Goal: Information Seeking & Learning: Find specific page/section

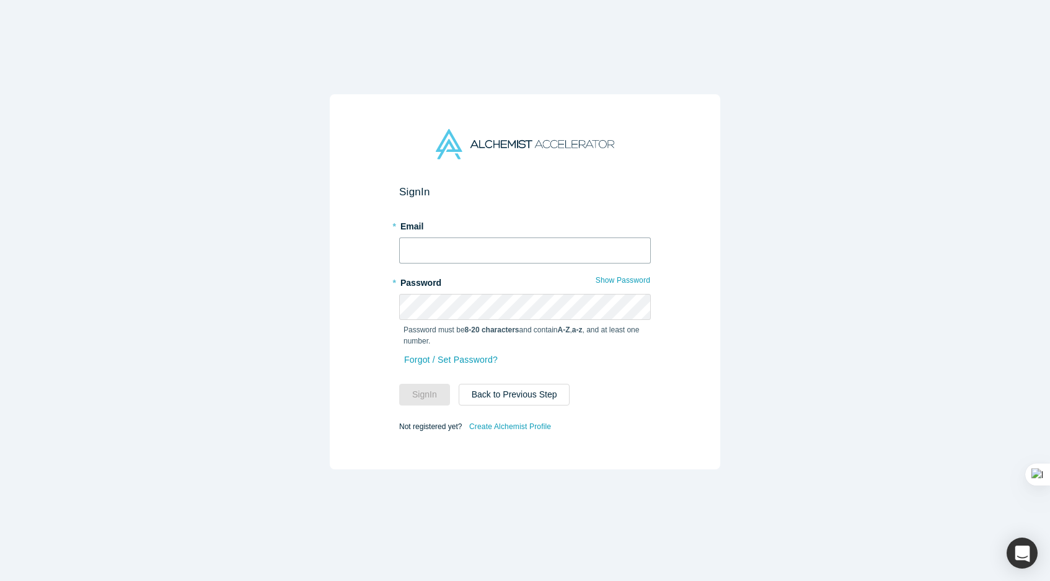
type input "[EMAIL_ADDRESS][DOMAIN_NAME]"
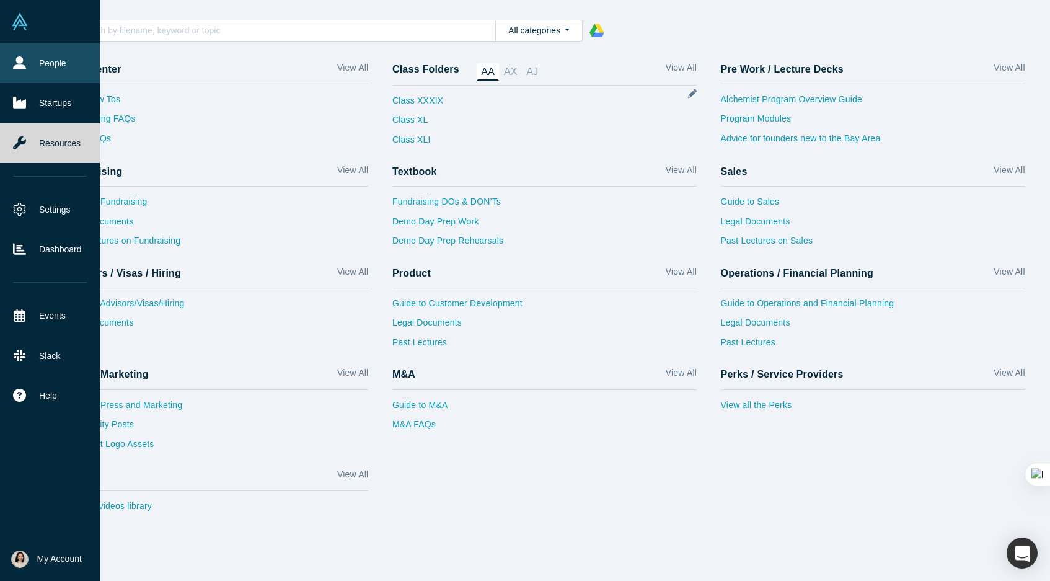
click at [21, 61] on icon at bounding box center [19, 62] width 13 height 13
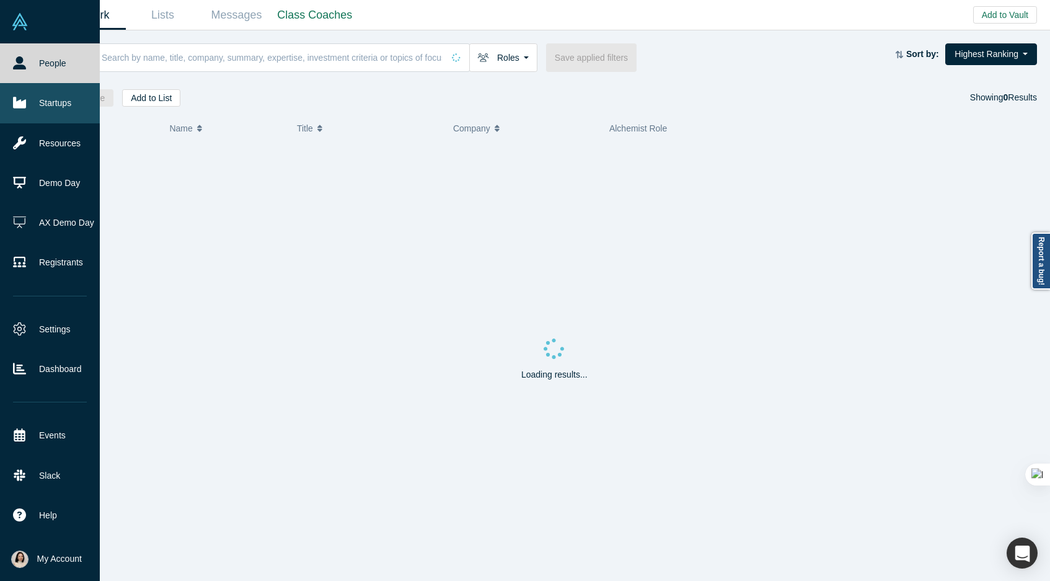
click at [29, 102] on link "Startups" at bounding box center [50, 103] width 100 height 40
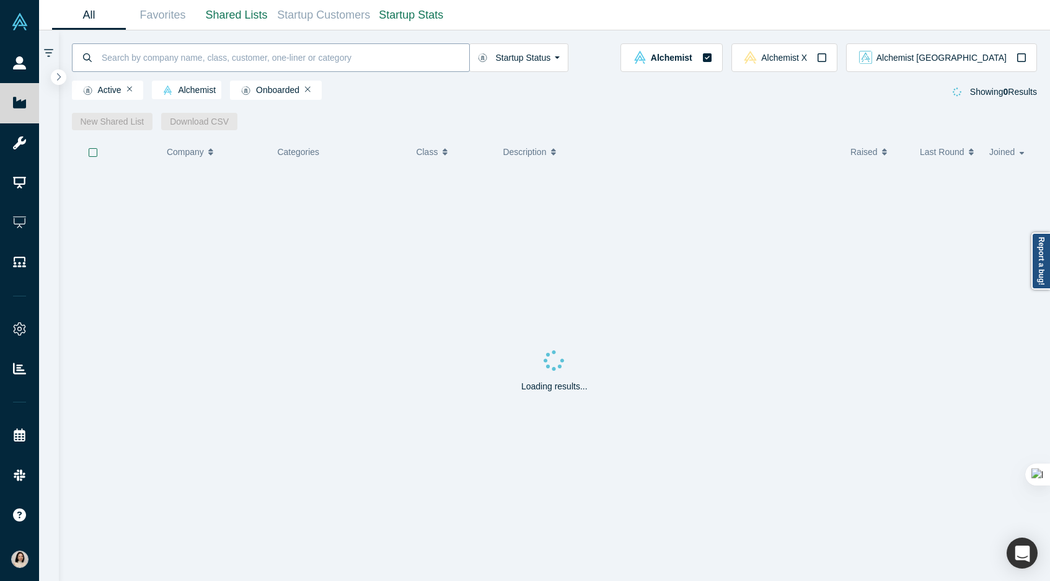
click at [156, 58] on input at bounding box center [284, 57] width 369 height 29
type input "dadrich"
click at [999, 60] on span "Alchemist [GEOGRAPHIC_DATA]" at bounding box center [942, 57] width 130 height 9
click at [716, 58] on button "Alchemist" at bounding box center [665, 57] width 102 height 29
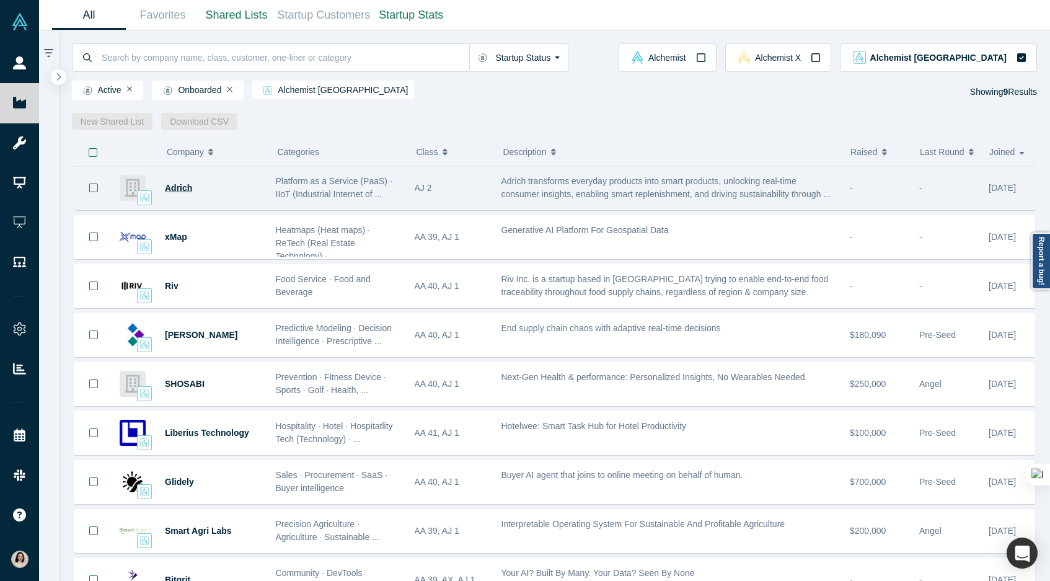
click at [181, 185] on span "Adrich" at bounding box center [178, 188] width 27 height 10
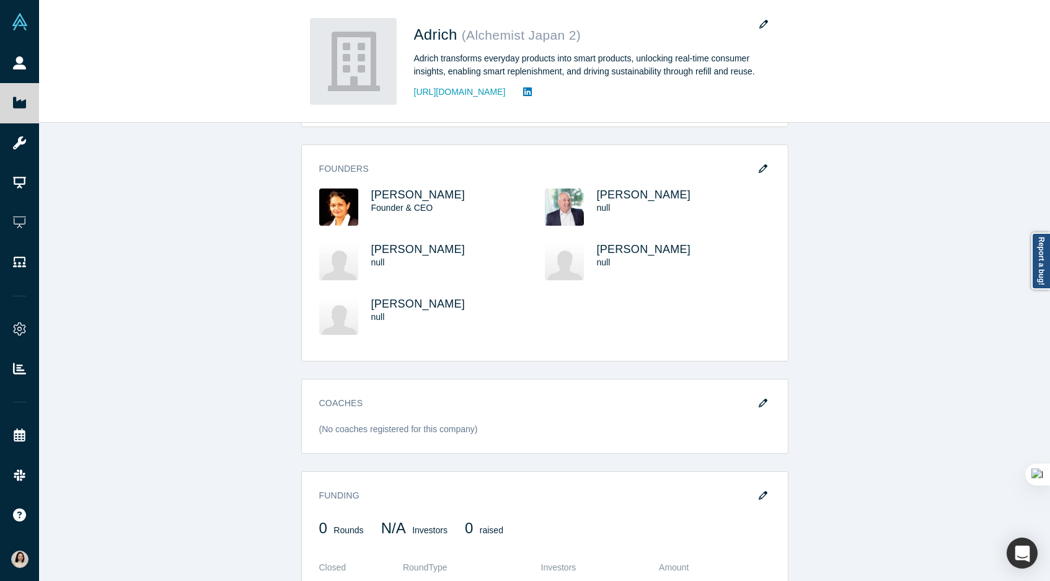
scroll to position [835, 0]
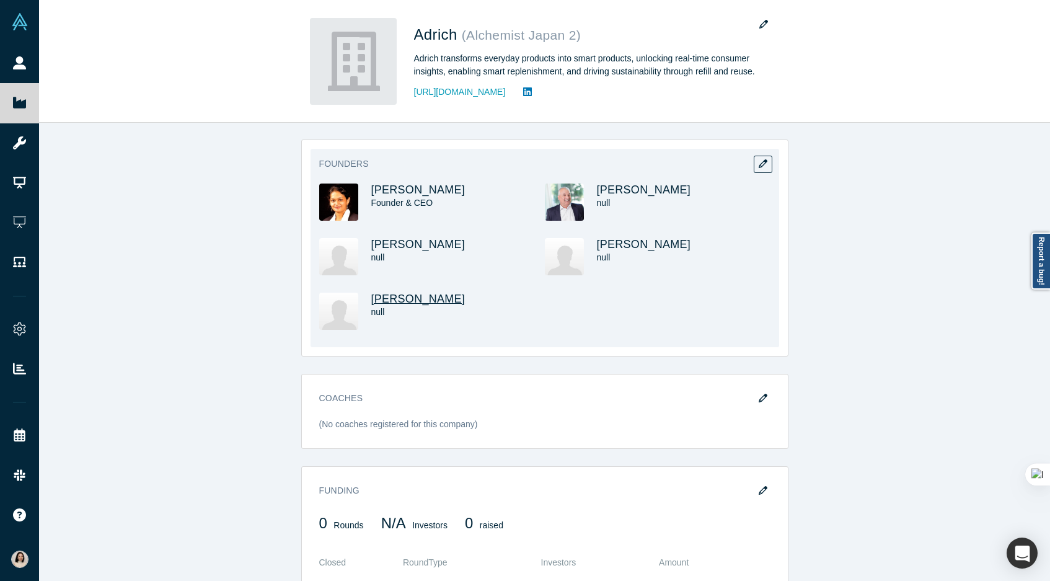
click at [394, 299] on span "[PERSON_NAME]" at bounding box center [418, 299] width 94 height 12
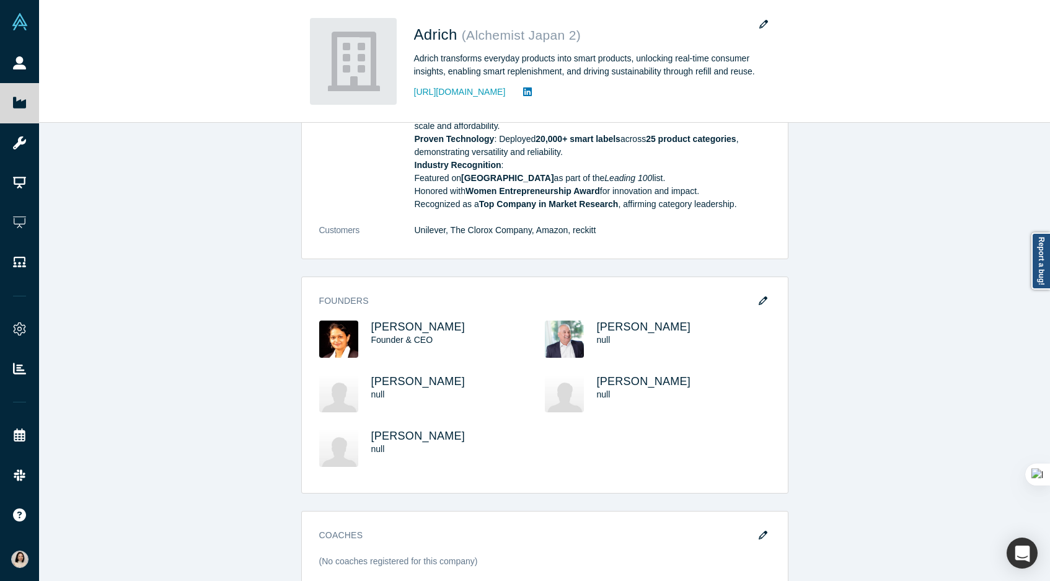
scroll to position [749, 0]
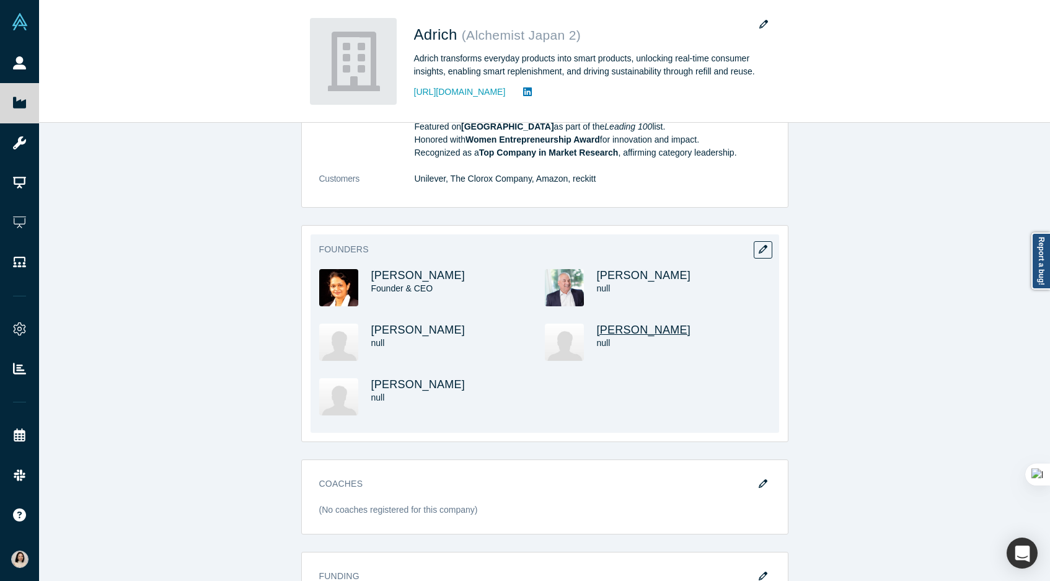
click at [621, 329] on span "[PERSON_NAME]" at bounding box center [644, 330] width 94 height 12
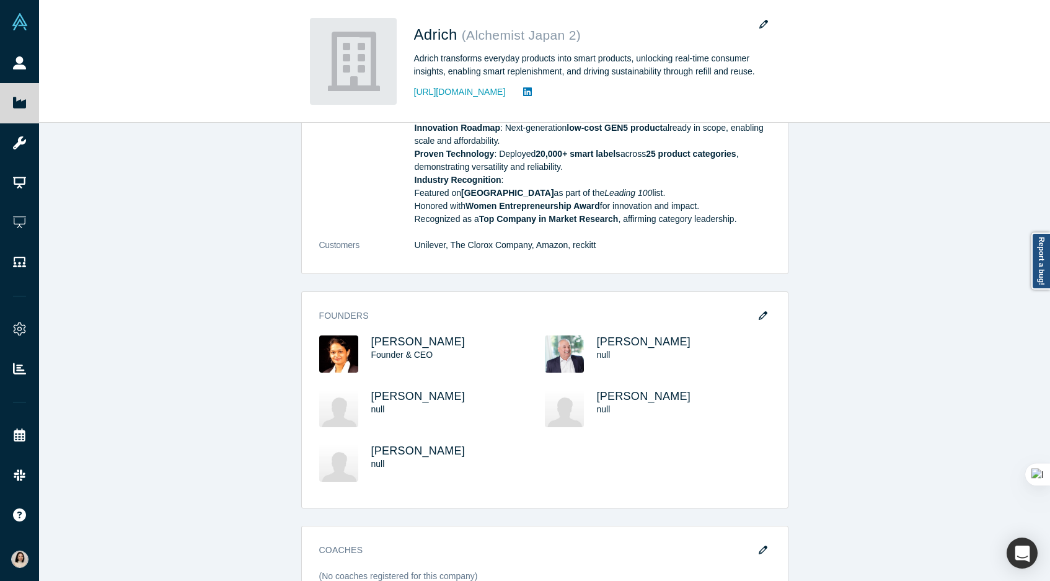
scroll to position [645, 0]
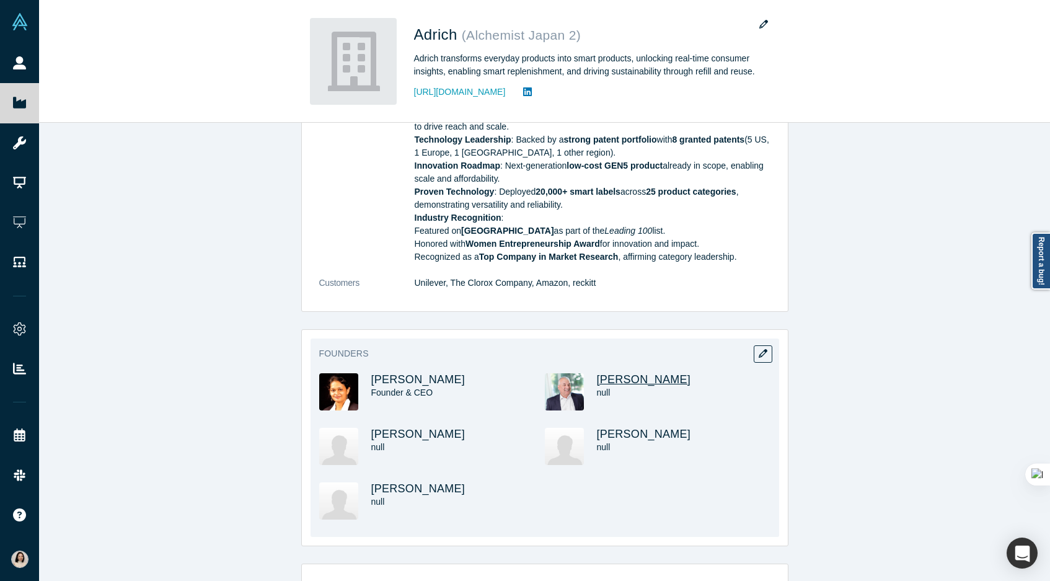
click at [622, 379] on span "[PERSON_NAME]" at bounding box center [644, 379] width 94 height 12
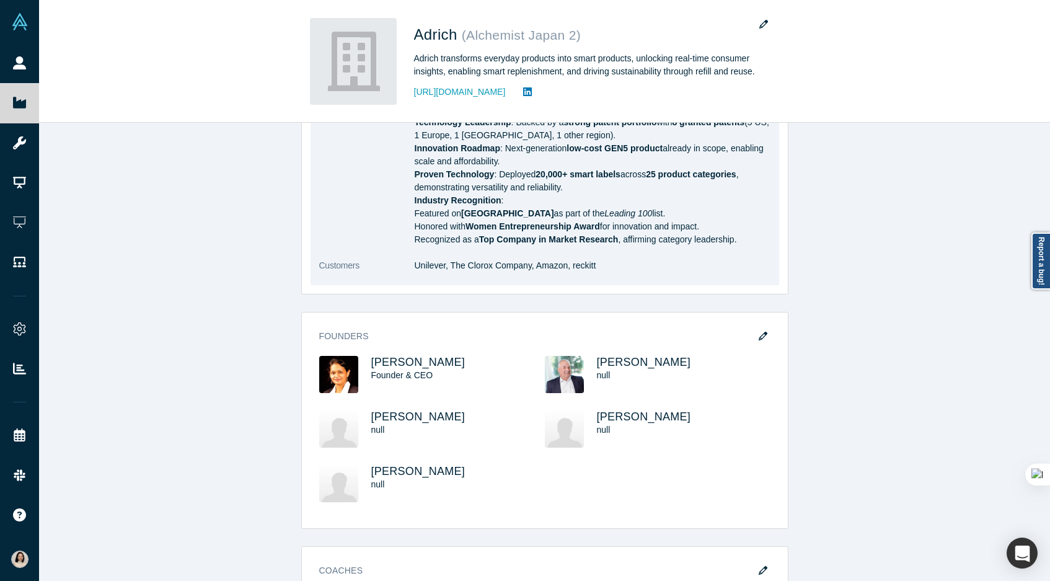
scroll to position [682, 0]
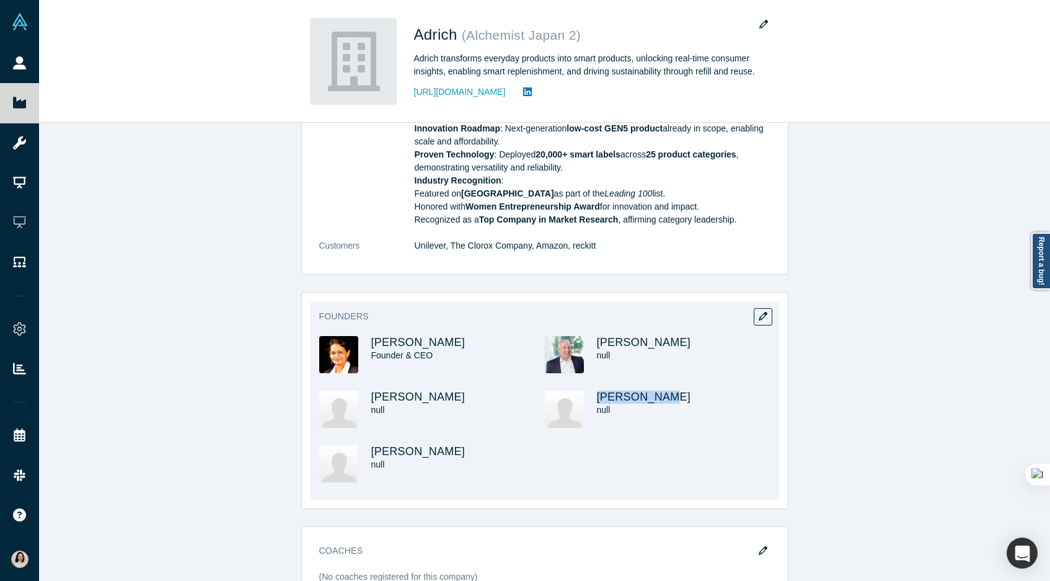
drag, startPoint x: 678, startPoint y: 401, endPoint x: 595, endPoint y: 394, distance: 83.4
click at [595, 394] on div "[PERSON_NAME] null" at bounding box center [658, 418] width 226 height 55
copy span "[PERSON_NAME]"
click at [391, 456] on span "[PERSON_NAME]" at bounding box center [418, 451] width 94 height 12
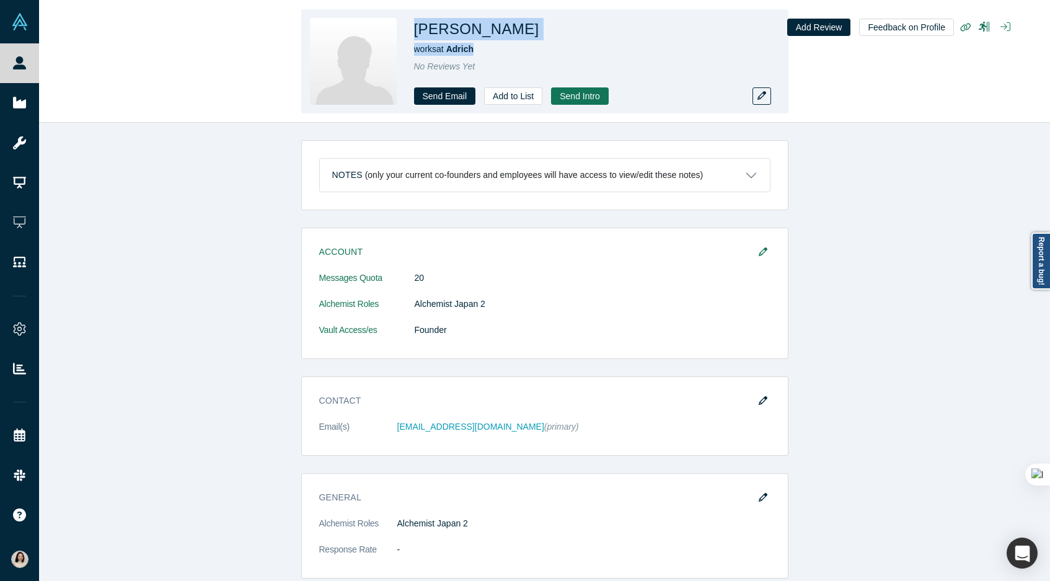
drag, startPoint x: 414, startPoint y: 27, endPoint x: 484, endPoint y: 43, distance: 72.5
click at [484, 43] on div "[PERSON_NAME] works at Adrich No Reviews Yet Send Email Add to List Send Intro" at bounding box center [587, 61] width 347 height 87
click at [497, 35] on h1 "[PERSON_NAME]" at bounding box center [476, 29] width 125 height 22
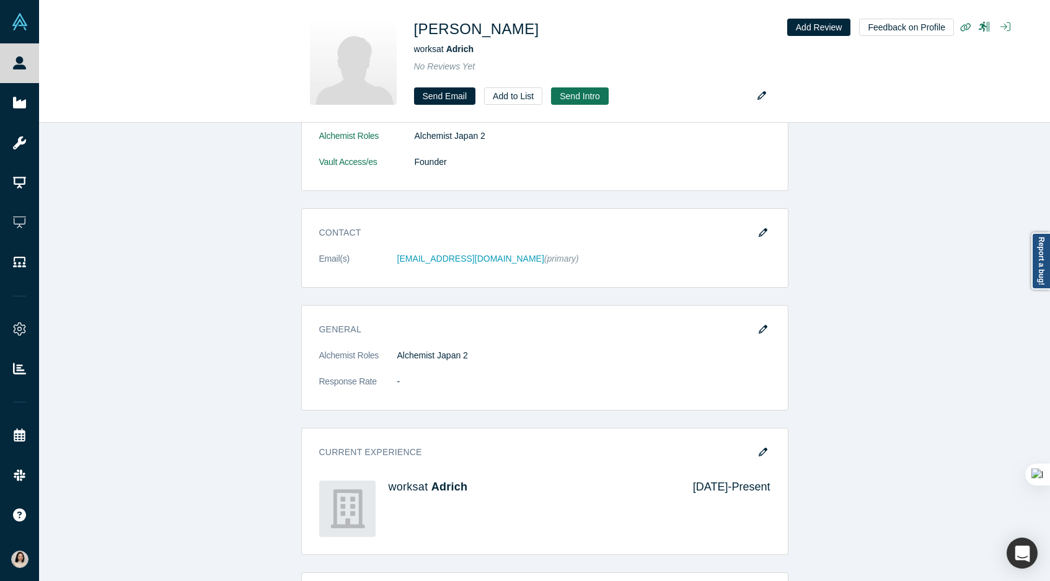
scroll to position [278, 0]
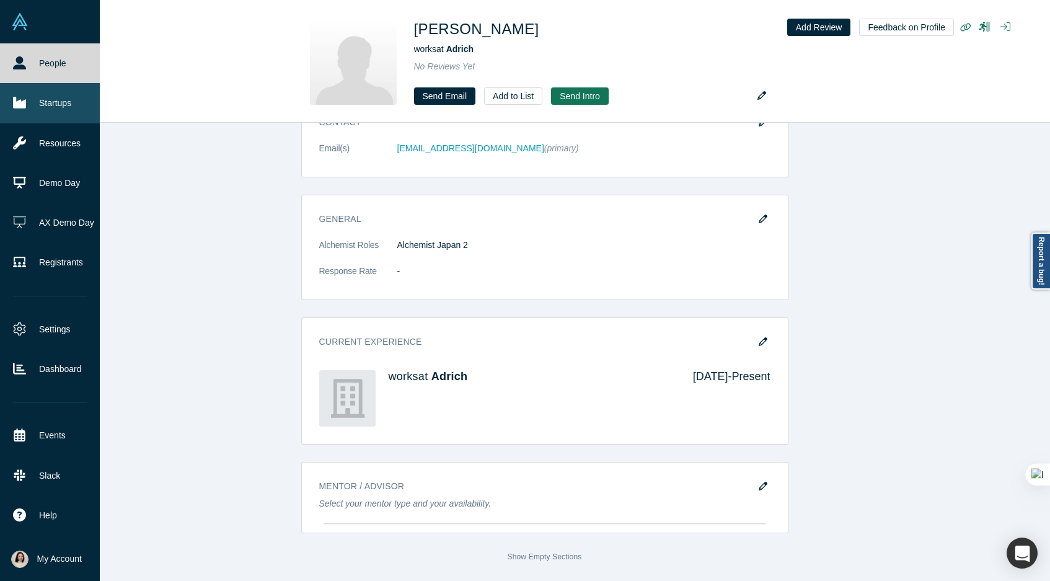
click at [39, 104] on link "Startups" at bounding box center [50, 103] width 100 height 40
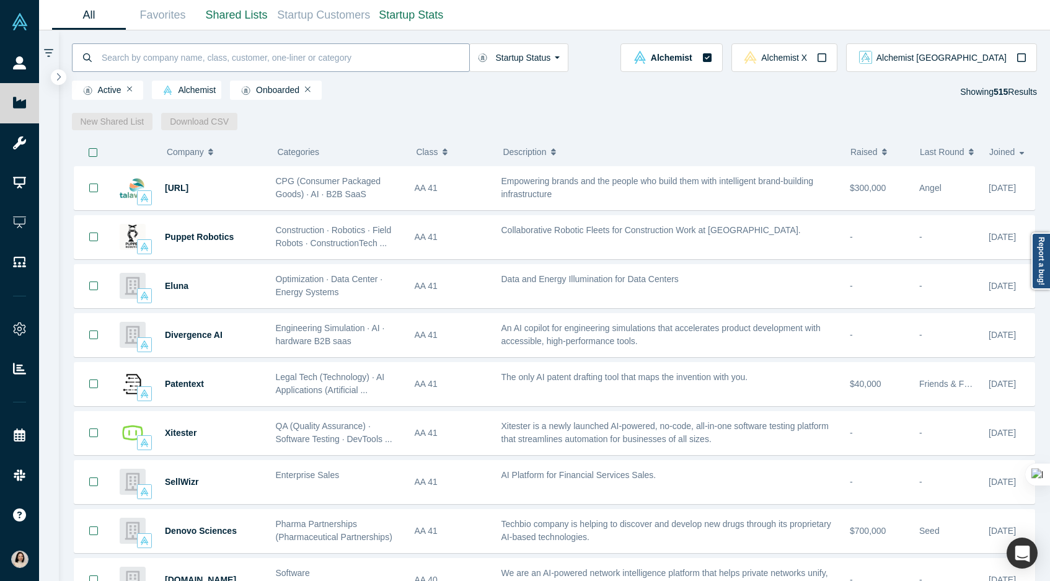
click at [129, 58] on input at bounding box center [284, 57] width 369 height 29
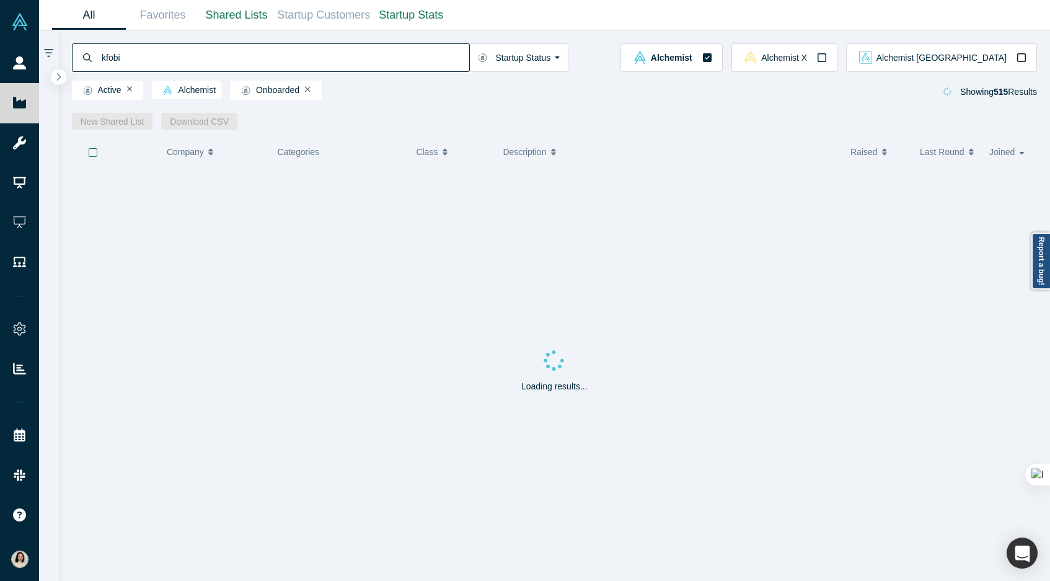
type input "kfobix"
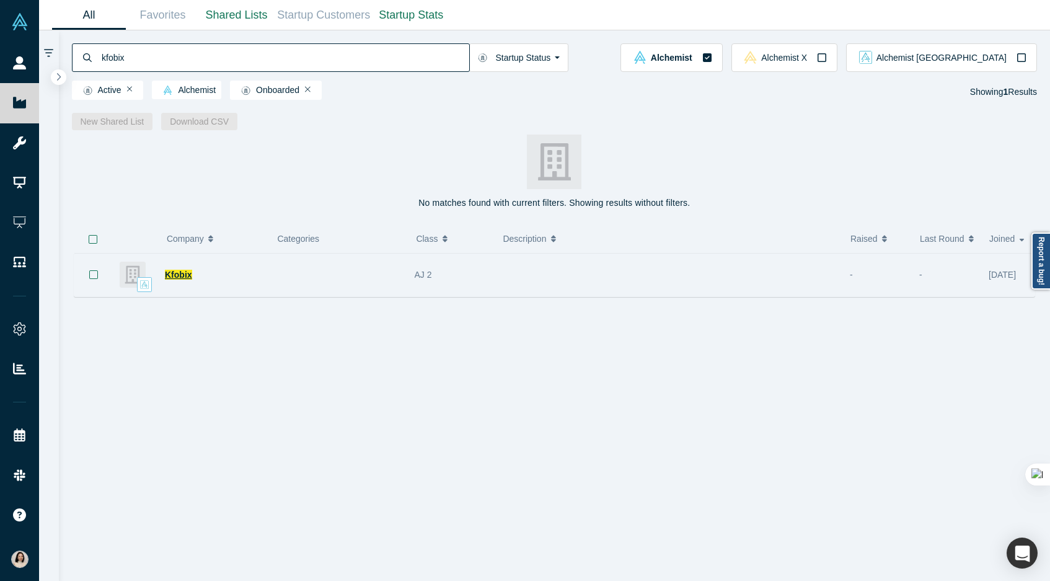
click at [172, 280] on span "Kfobix" at bounding box center [178, 275] width 27 height 10
